Goal: Navigation & Orientation: Find specific page/section

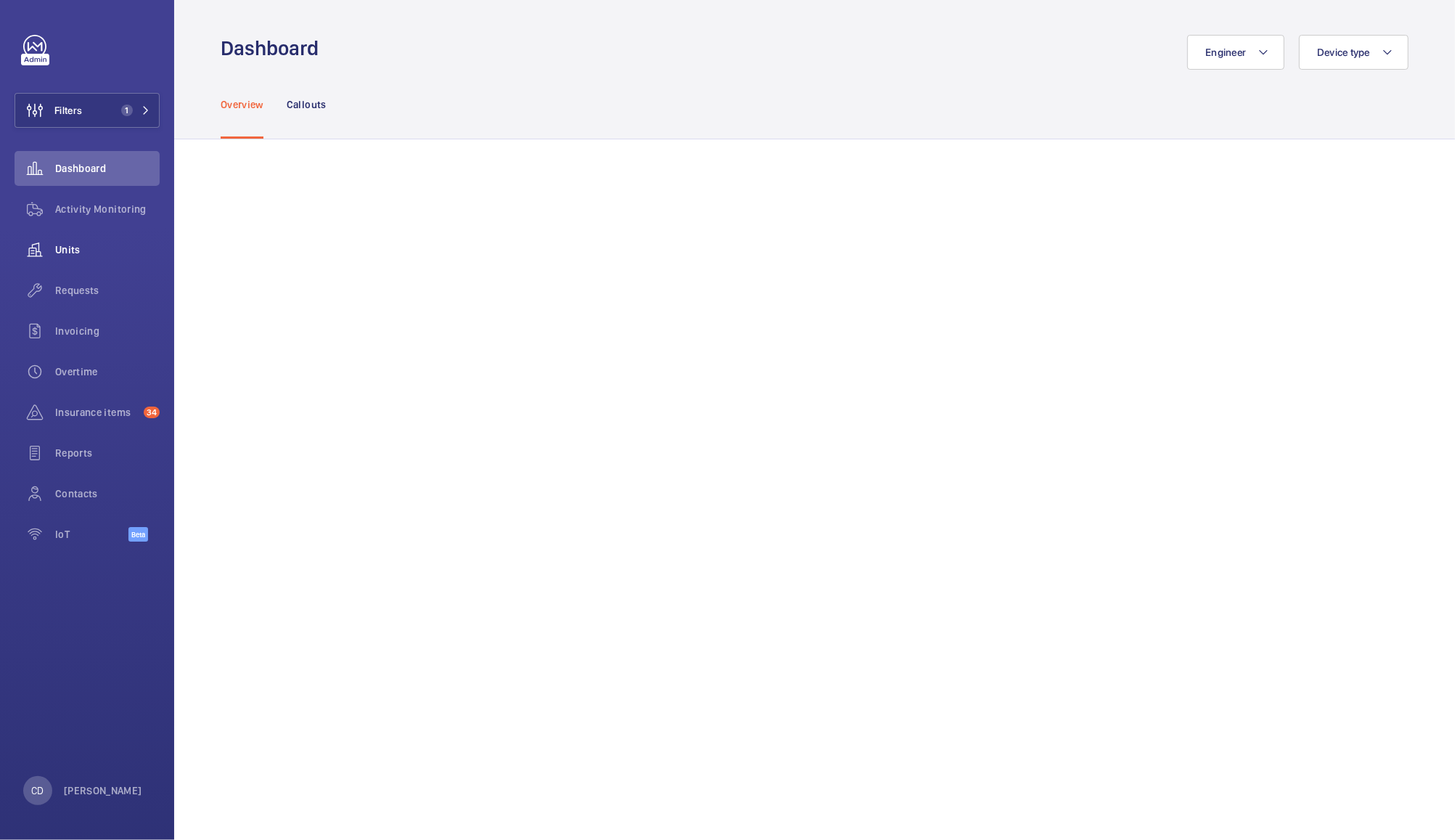
click at [75, 249] on span "Units" at bounding box center [107, 249] width 104 height 15
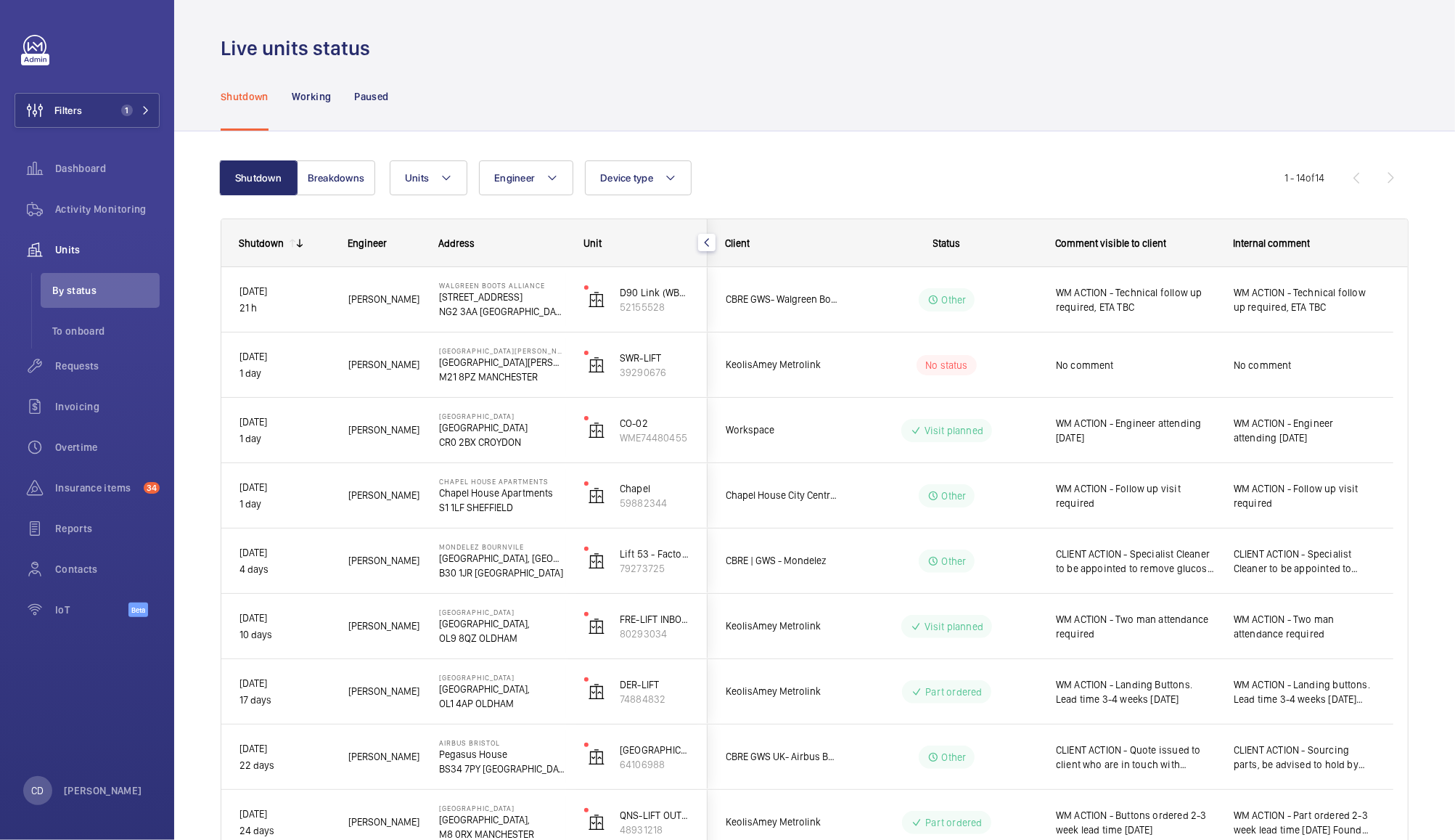
click at [839, 431] on div "Visit planned" at bounding box center [939, 430] width 198 height 52
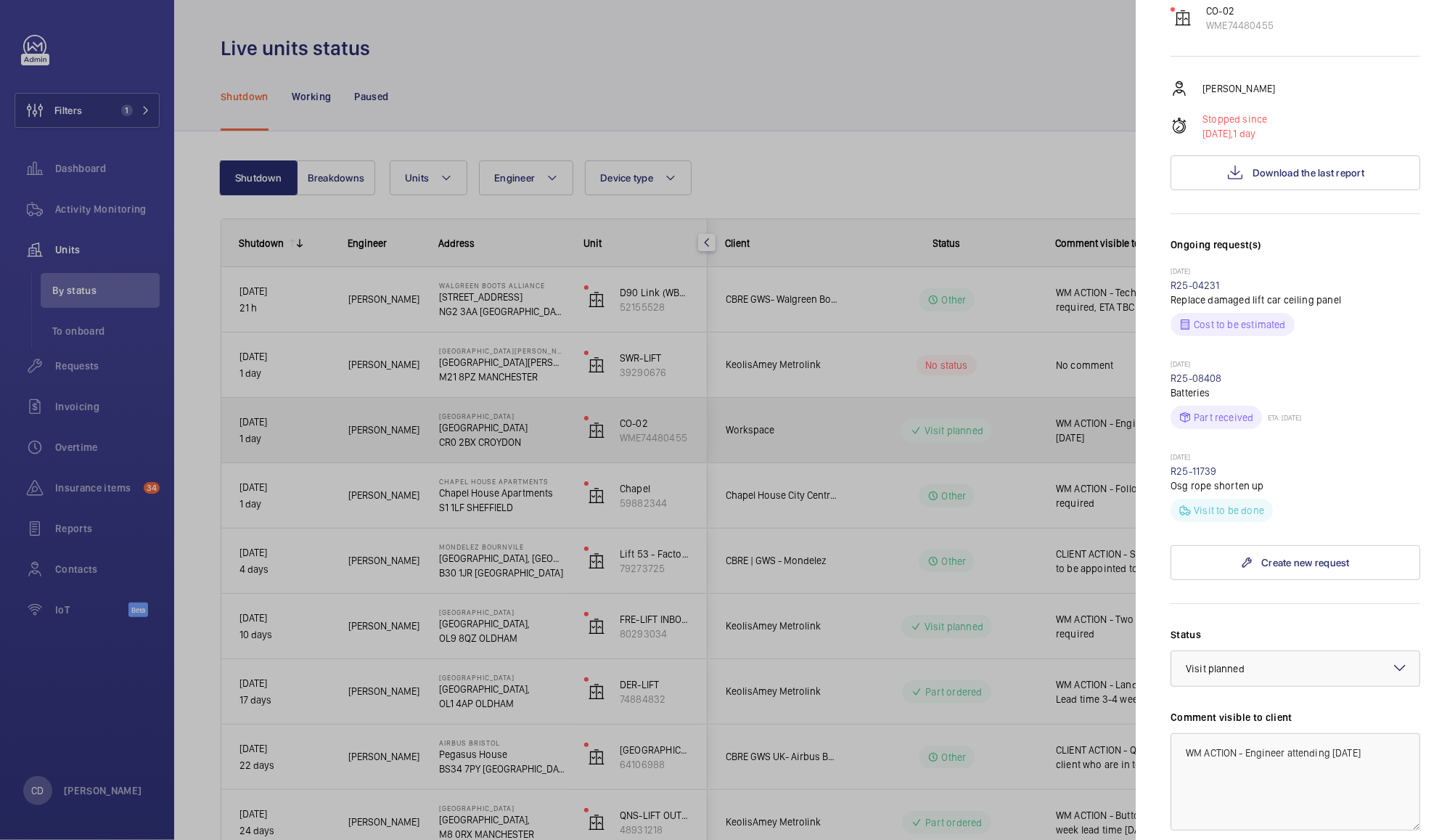
scroll to position [179, 0]
click at [892, 89] on div at bounding box center [727, 420] width 1455 height 840
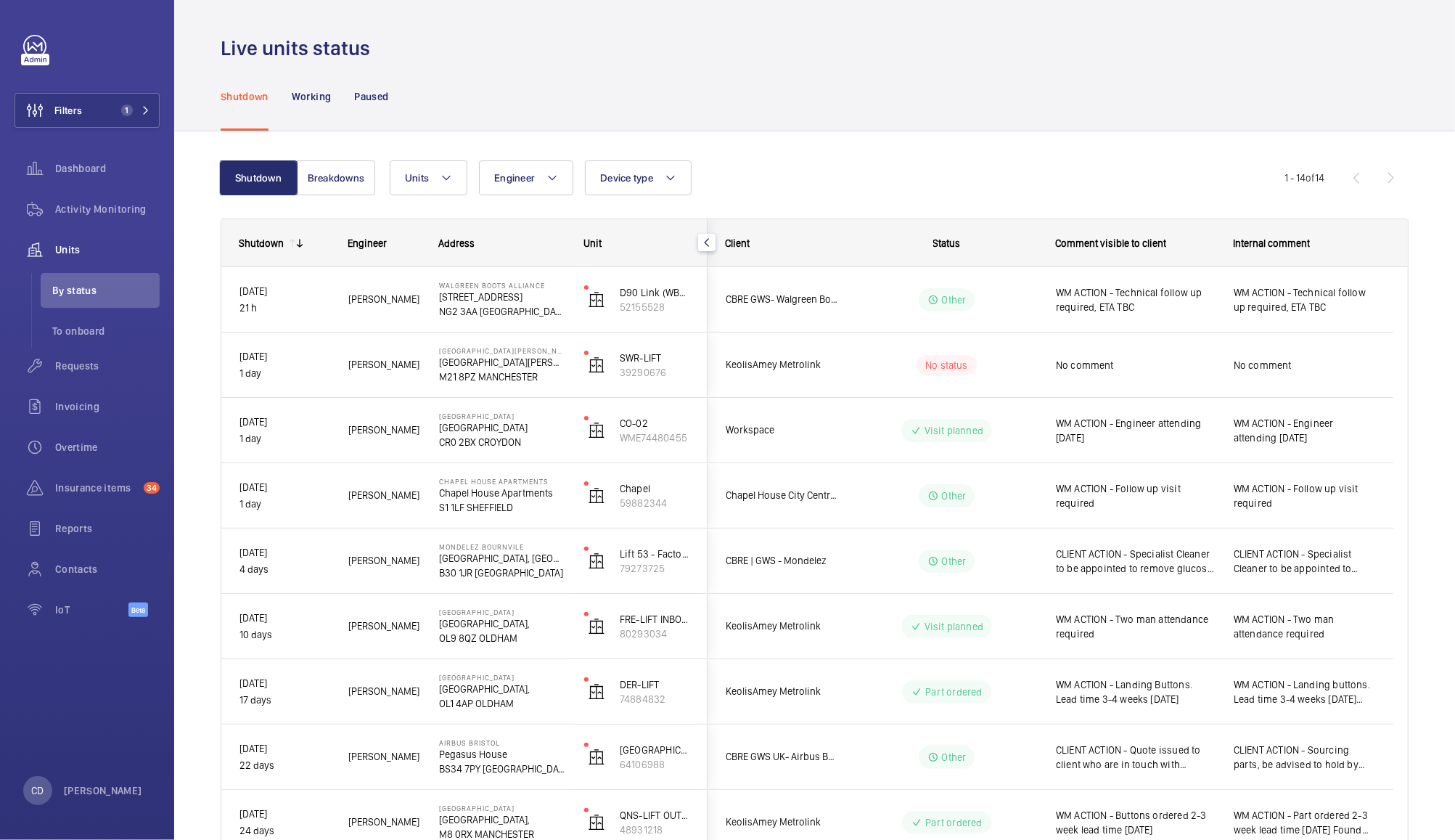
click at [1335, 429] on span "WM ACTION - Engineer attending 1st October" at bounding box center [1305, 430] width 141 height 29
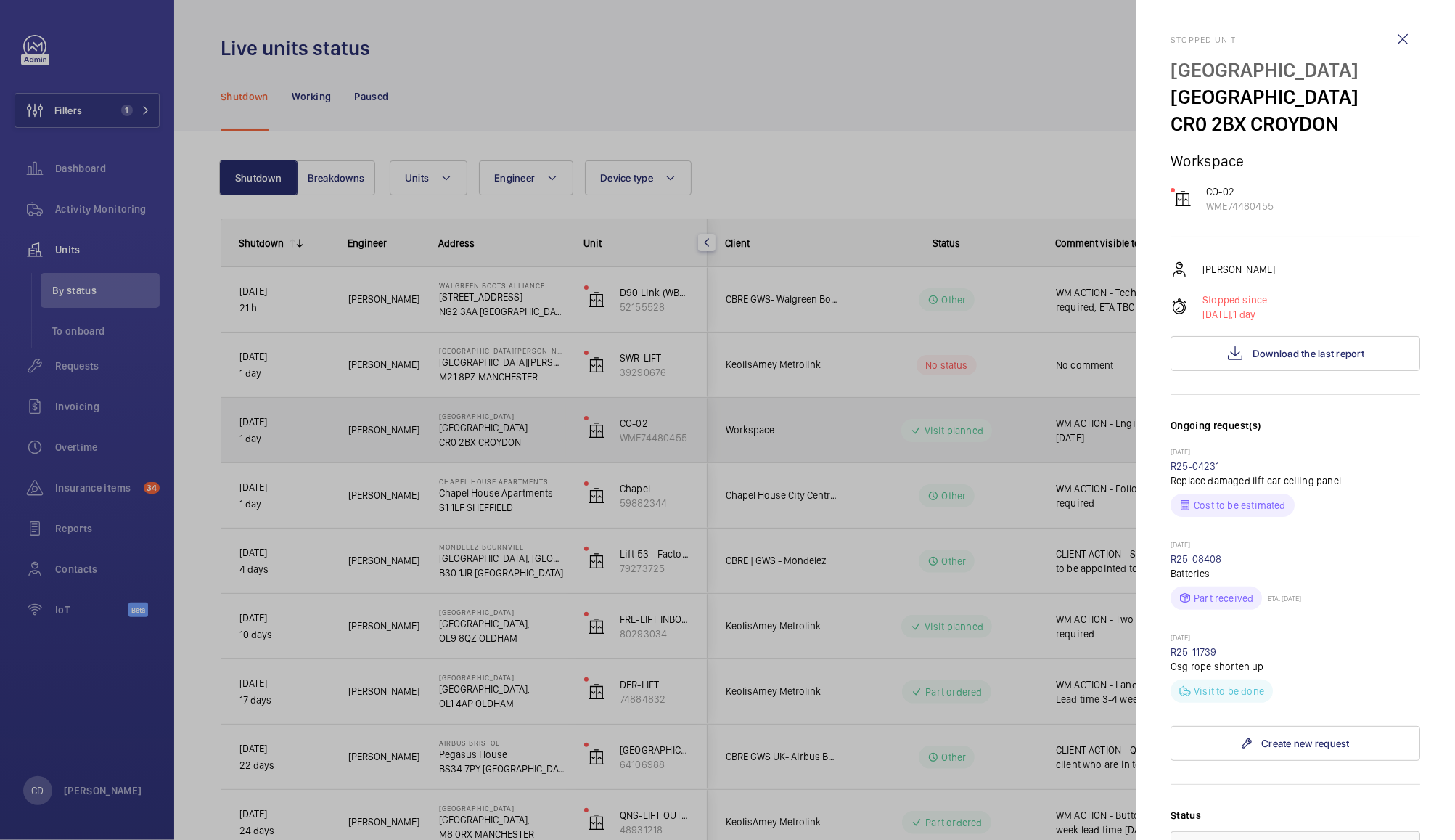
click at [926, 718] on div at bounding box center [727, 420] width 1455 height 840
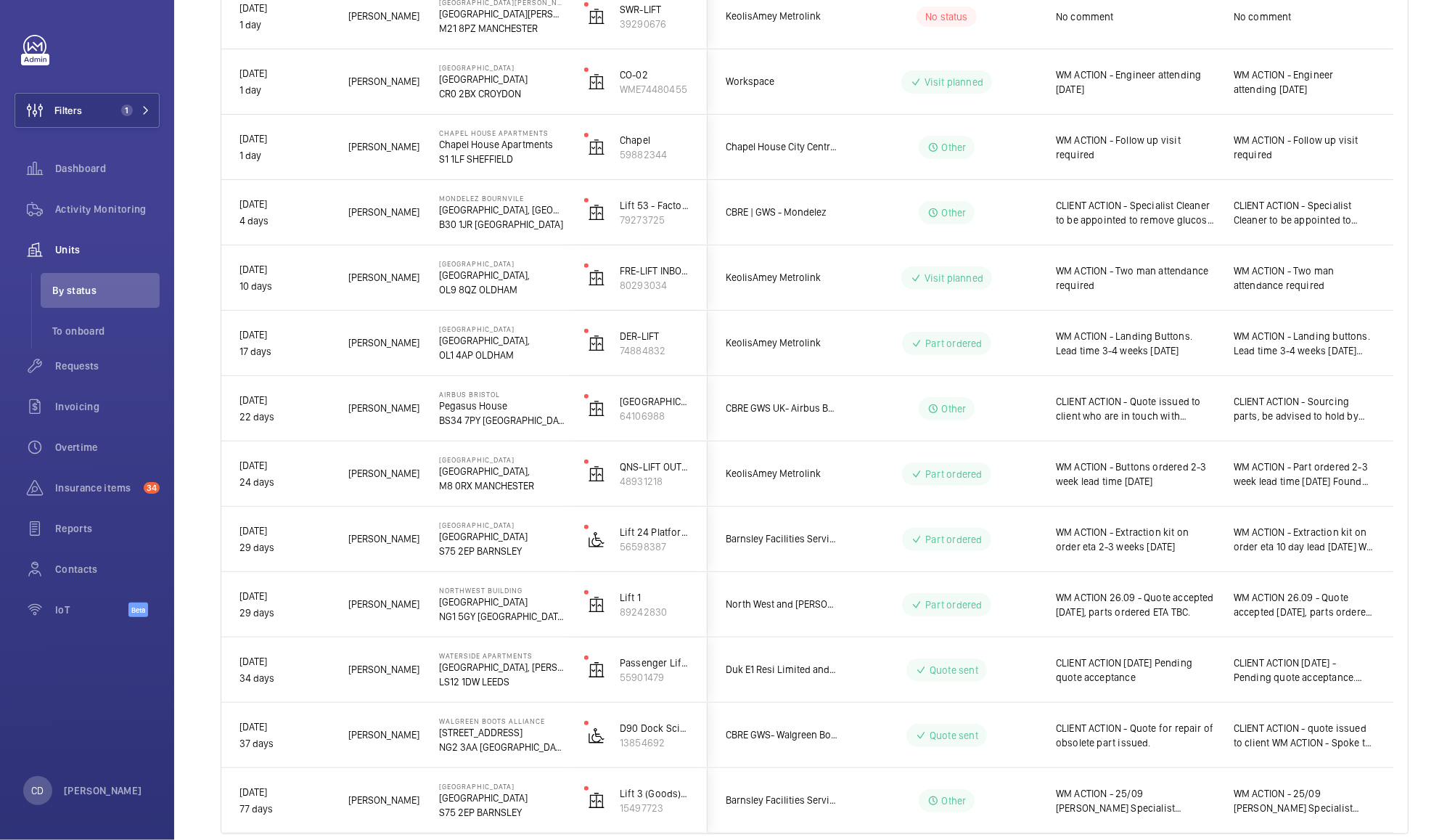
scroll to position [349, 0]
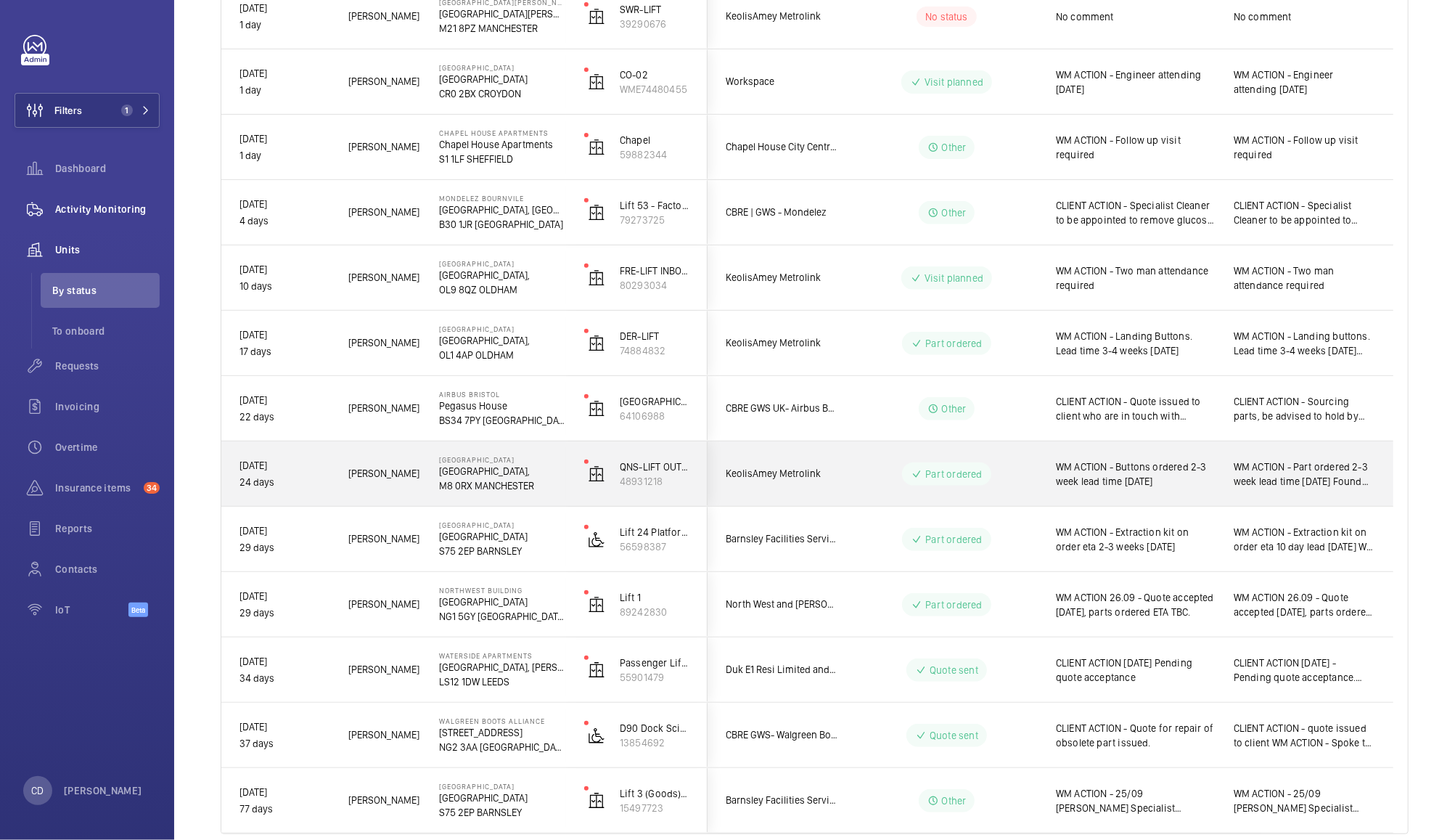
click at [107, 208] on span "Activity Monitoring" at bounding box center [107, 209] width 104 height 15
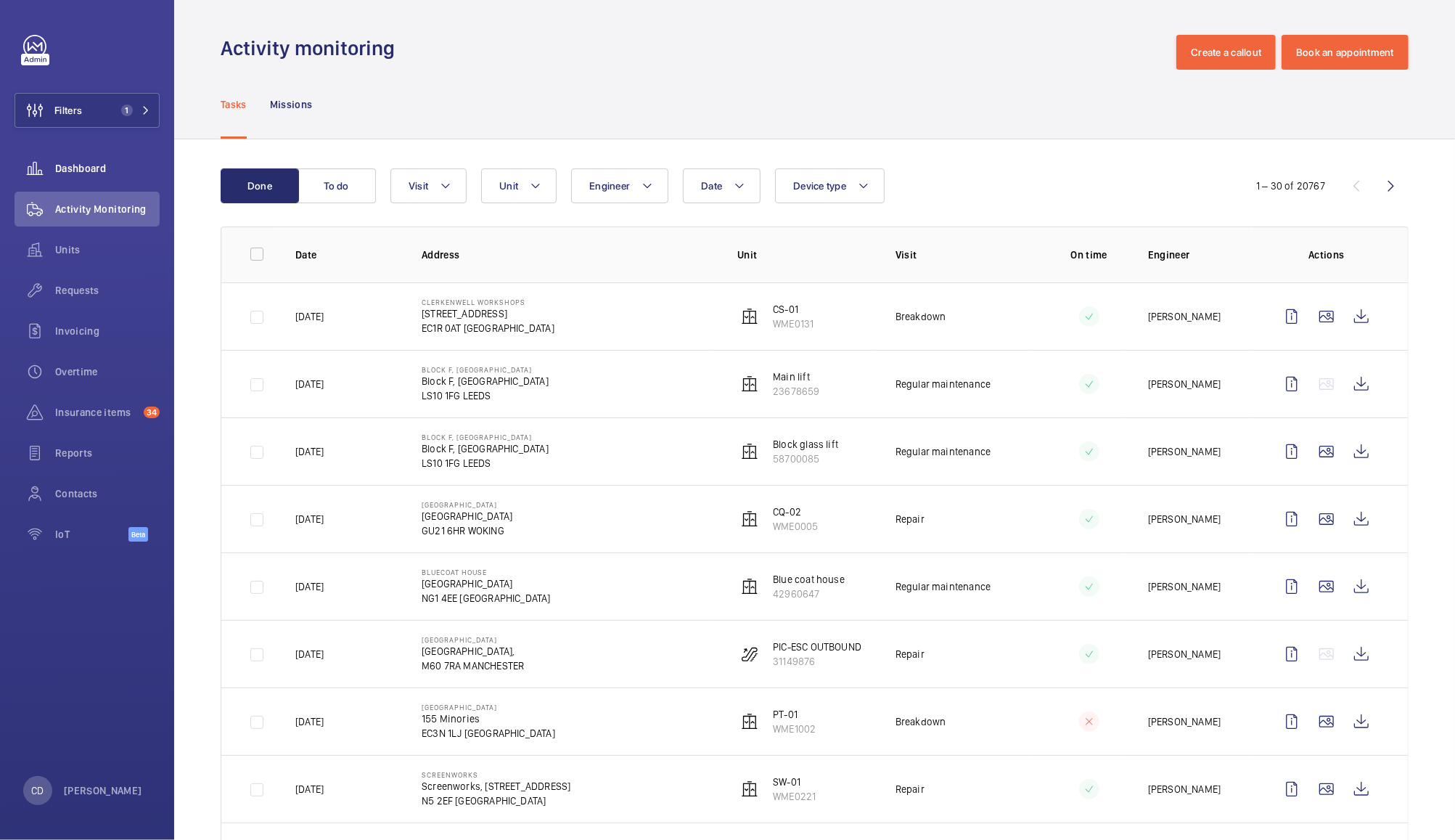
click at [93, 164] on span "Dashboard" at bounding box center [107, 168] width 104 height 15
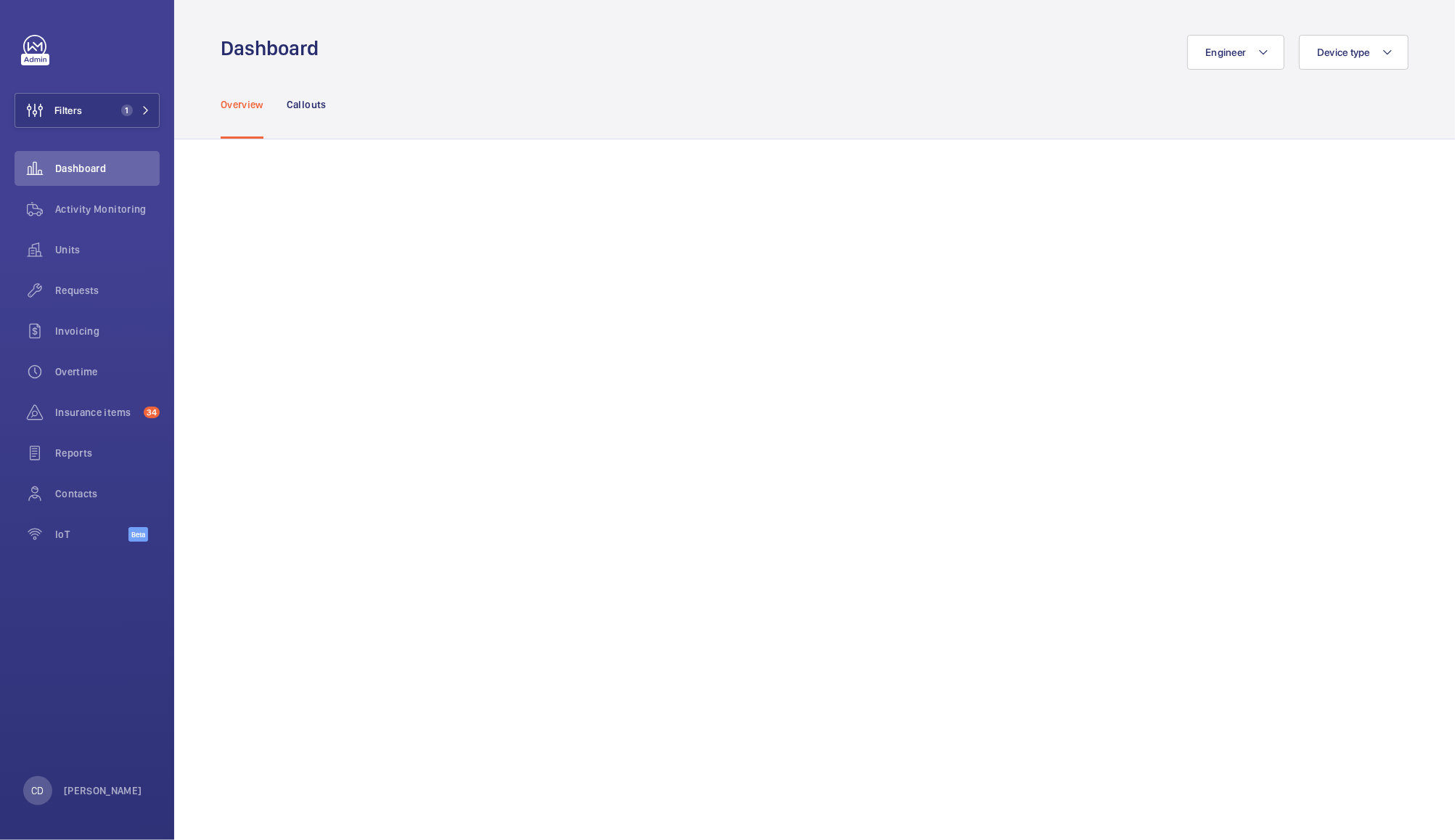
click at [71, 180] on div "Dashboard" at bounding box center [87, 168] width 145 height 35
click at [78, 254] on span "Units" at bounding box center [107, 249] width 104 height 15
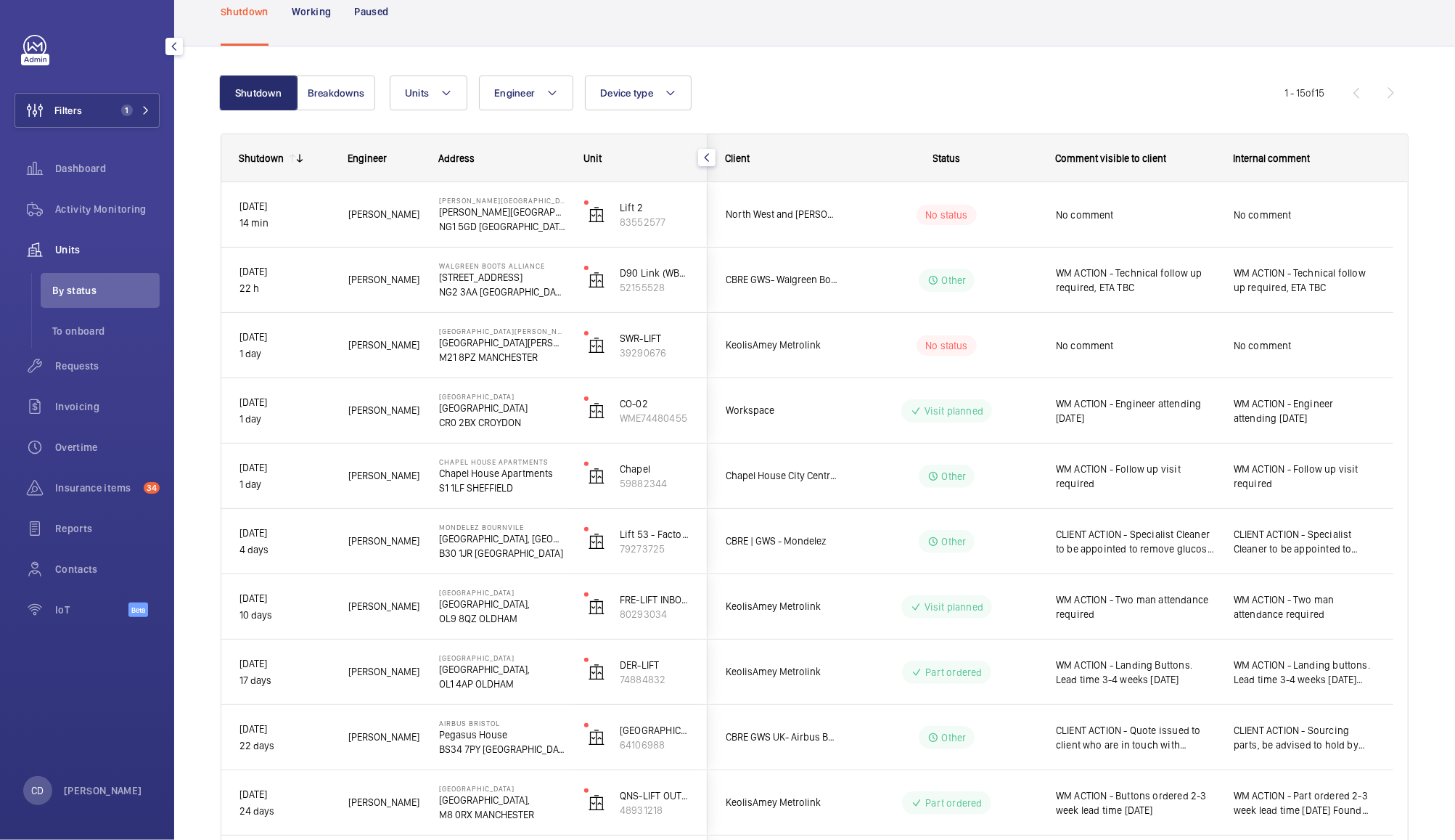
scroll to position [87, 0]
